Goal: Task Accomplishment & Management: Use online tool/utility

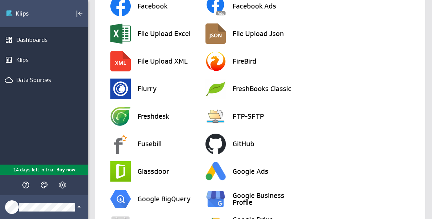
scroll to position [532, 0]
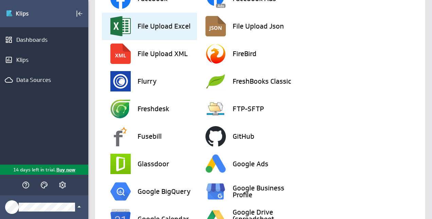
click at [131, 21] on div "File Upload Excel" at bounding box center [153, 27] width 87 height 28
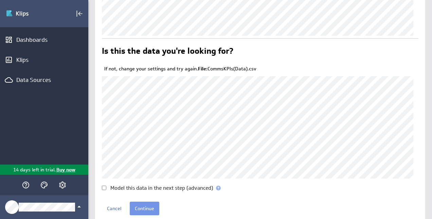
click at [221, 188] on span at bounding box center [218, 188] width 5 height 5
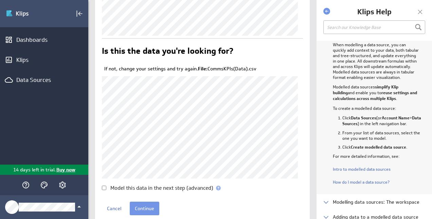
scroll to position [62, 0]
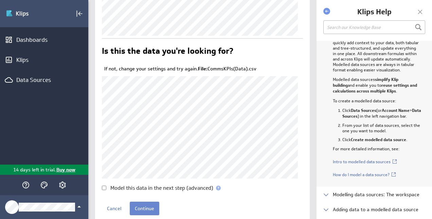
click at [151, 207] on input "Continue" at bounding box center [145, 209] width 30 height 14
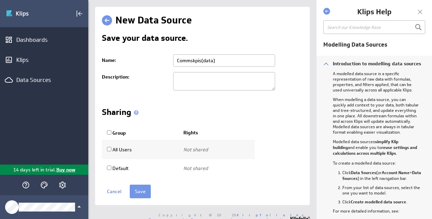
click at [419, 11] on div at bounding box center [420, 12] width 10 height 10
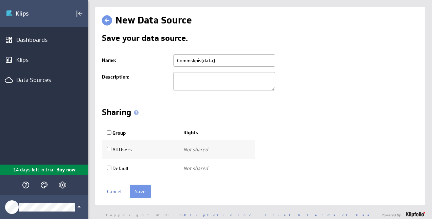
drag, startPoint x: 218, startPoint y: 58, endPoint x: 155, endPoint y: 65, distance: 63.2
click at [155, 65] on tr "Name: Commskpis(data)" at bounding box center [260, 61] width 317 height 18
type input "KPIs"
click at [138, 190] on input "Save" at bounding box center [140, 192] width 21 height 14
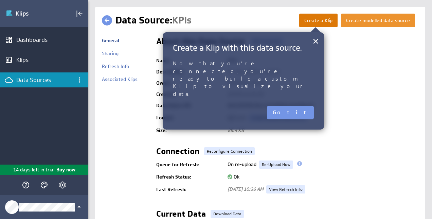
click at [321, 24] on button "Create a Klip" at bounding box center [319, 21] width 38 height 14
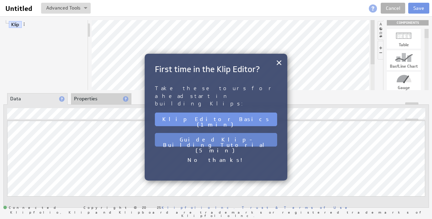
click at [186, 133] on button "Guided Klip-Building Tutorial (5 min)" at bounding box center [216, 140] width 122 height 14
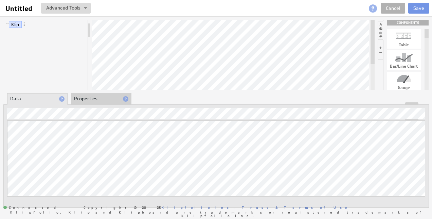
click at [405, 64] on div "Bar/Line Chart" at bounding box center [404, 66] width 34 height 4
drag, startPoint x: 405, startPoint y: 63, endPoint x: 237, endPoint y: 71, distance: 168.1
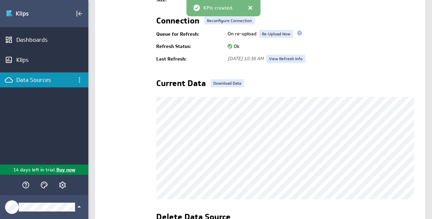
scroll to position [205, 0]
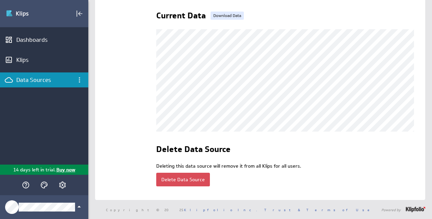
click at [177, 173] on button "Delete Data Source" at bounding box center [183, 180] width 54 height 14
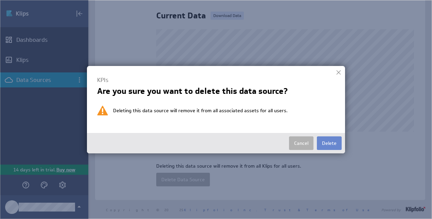
click at [330, 145] on button "Delete" at bounding box center [329, 143] width 25 height 14
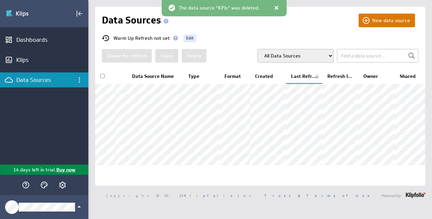
click at [377, 23] on button "New data source" at bounding box center [387, 21] width 56 height 14
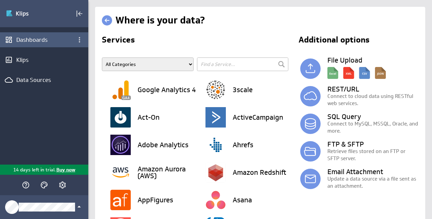
click at [48, 45] on div "Dashboards" at bounding box center [44, 39] width 88 height 15
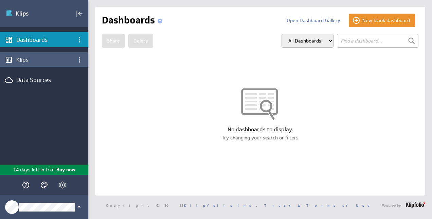
click at [20, 60] on div "Klips" at bounding box center [44, 59] width 56 height 7
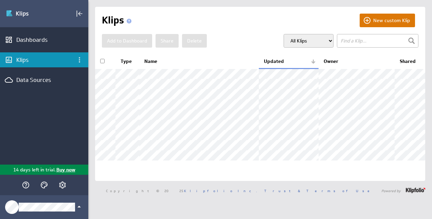
click at [369, 26] on button "New custom Klip" at bounding box center [387, 21] width 55 height 14
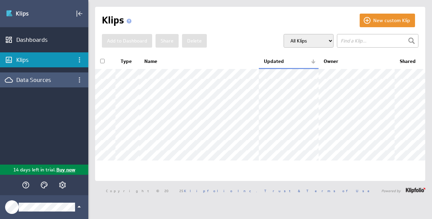
click at [43, 77] on div "Data Sources" at bounding box center [44, 79] width 56 height 7
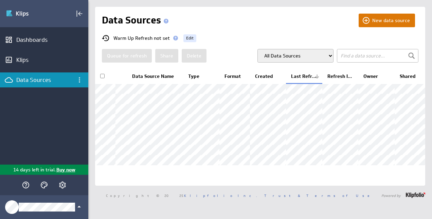
click at [363, 20] on button "New data source" at bounding box center [387, 21] width 56 height 14
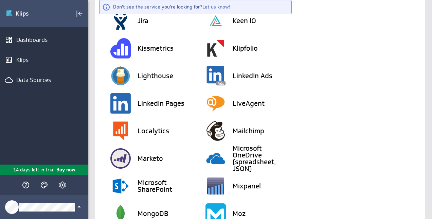
scroll to position [937, 0]
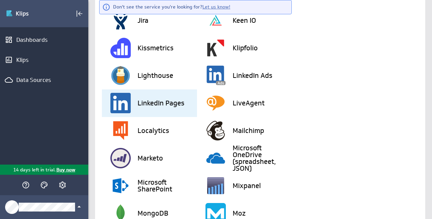
click at [143, 106] on h3 "LinkedIn Pages" at bounding box center [161, 103] width 47 height 7
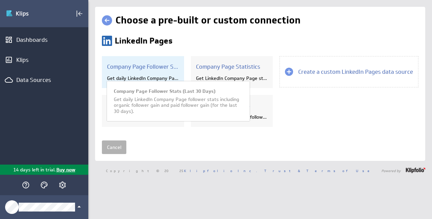
click at [143, 69] on h3 "Company Page Follower Stats (Last 30 Days)" at bounding box center [143, 66] width 72 height 7
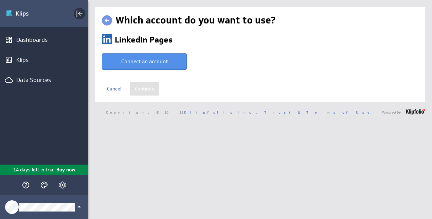
click at [77, 14] on icon "Collapse" at bounding box center [79, 14] width 8 height 8
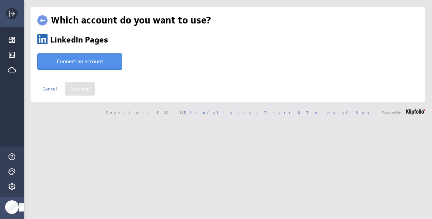
click at [12, 14] on icon "Expand" at bounding box center [13, 14] width 4 height 4
